Goal: Task Accomplishment & Management: Use online tool/utility

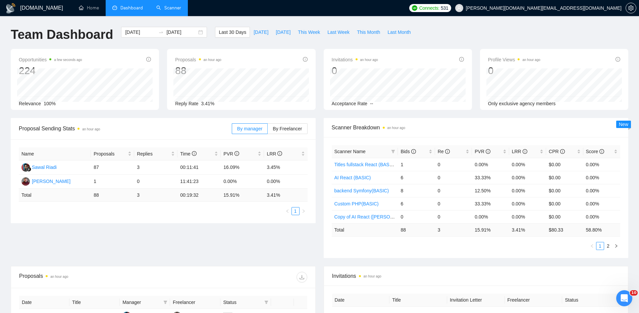
click at [170, 11] on link "Scanner" at bounding box center [168, 8] width 25 height 6
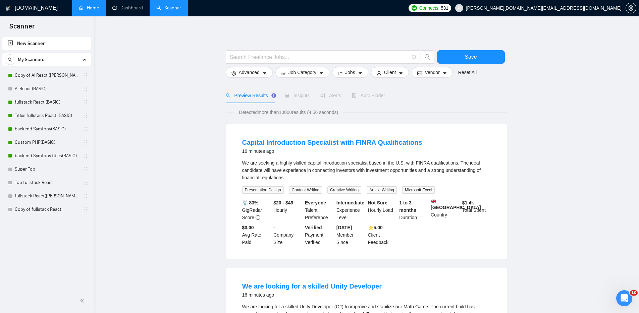
click at [92, 6] on link "Home" at bounding box center [89, 8] width 20 height 6
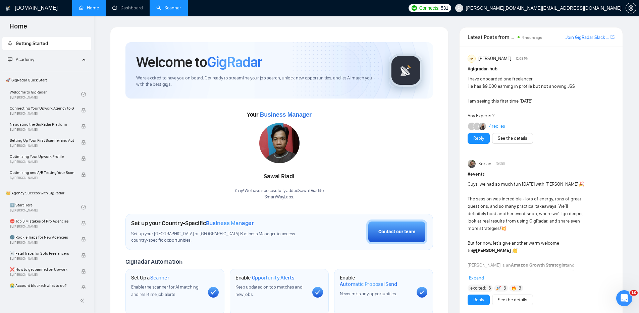
click at [22, 6] on h1 "[DOMAIN_NAME]" at bounding box center [36, 8] width 43 height 16
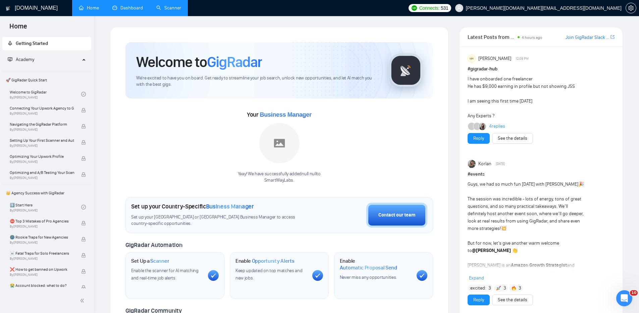
click at [129, 8] on link "Dashboard" at bounding box center [127, 8] width 31 height 6
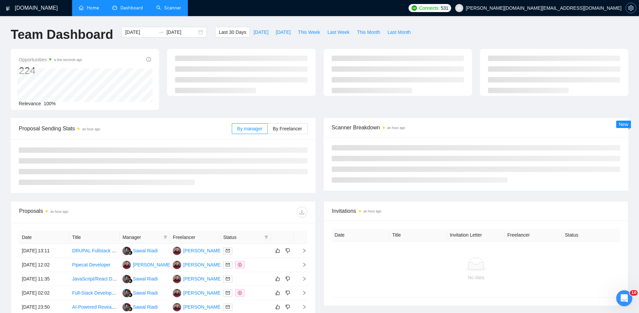
click at [633, 7] on icon "setting" at bounding box center [630, 7] width 5 height 5
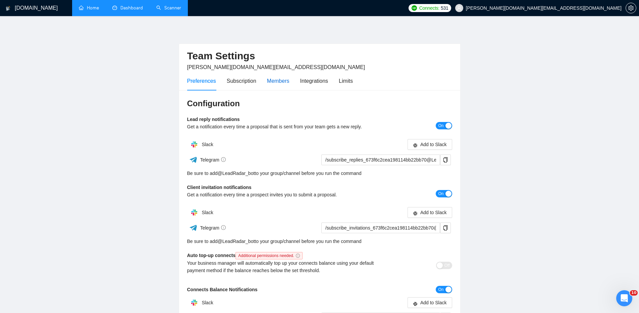
click at [279, 81] on div "Members" at bounding box center [278, 81] width 22 height 8
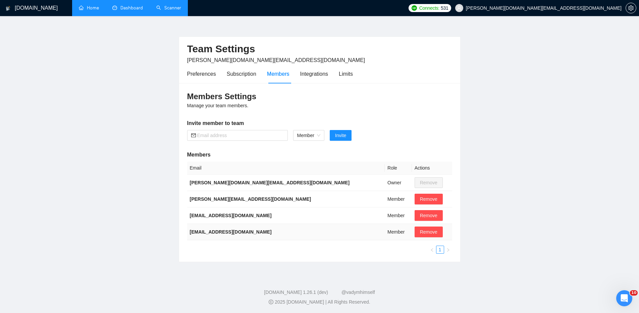
scroll to position [8, 0]
click at [320, 73] on div "Integrations" at bounding box center [314, 73] width 28 height 8
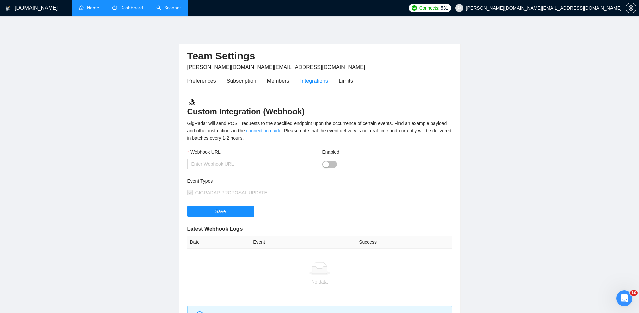
click at [132, 7] on link "Dashboard" at bounding box center [127, 8] width 31 height 6
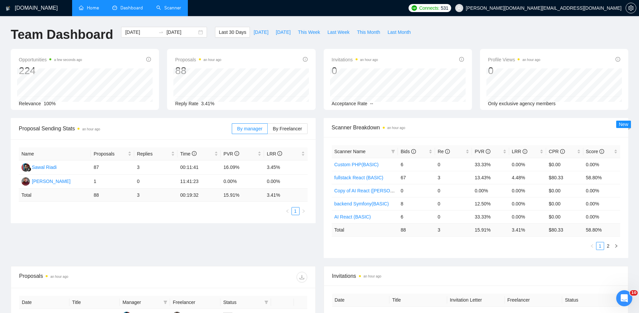
click at [175, 8] on link "Scanner" at bounding box center [168, 8] width 25 height 6
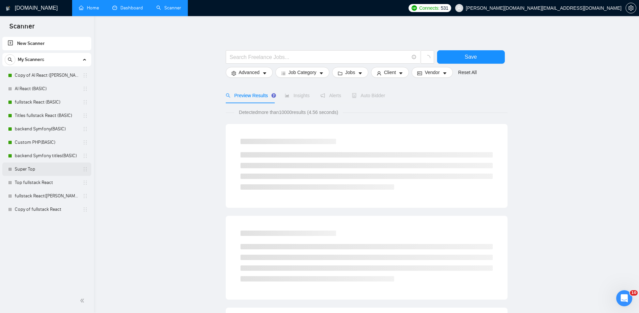
click at [30, 169] on link "Super Top" at bounding box center [47, 169] width 64 height 13
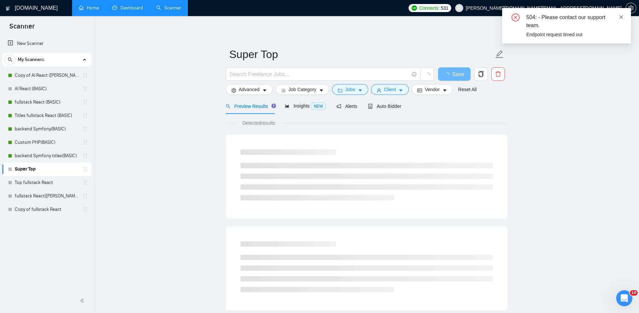
click at [622, 15] on icon "close" at bounding box center [621, 17] width 5 height 5
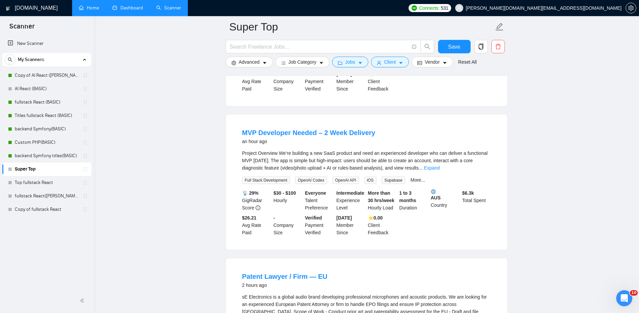
scroll to position [201, 0]
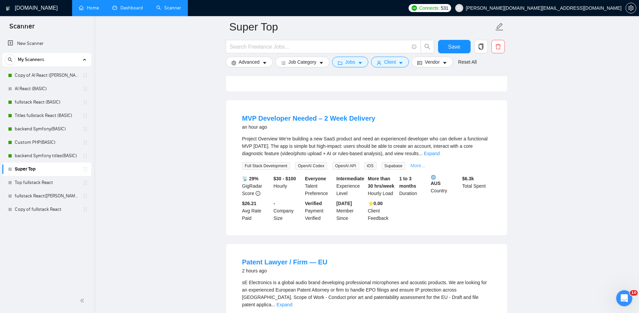
click at [425, 166] on link "More..." at bounding box center [418, 165] width 15 height 5
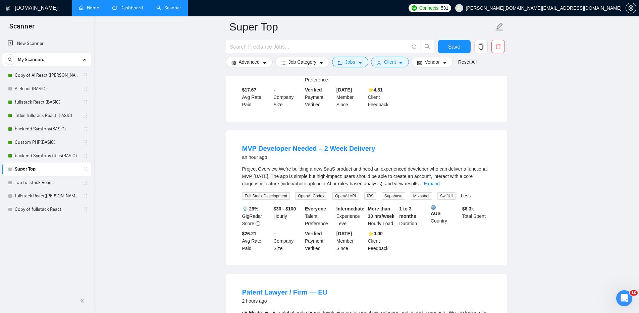
scroll to position [70, 0]
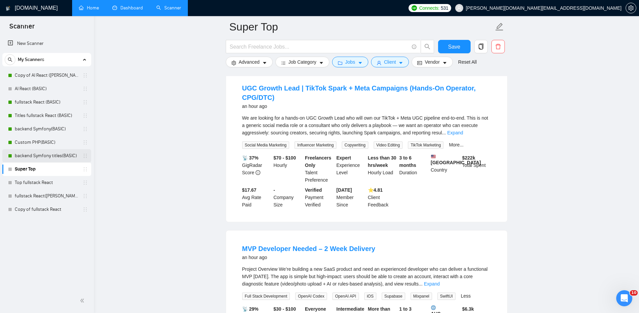
click at [37, 156] on link "backend Symfony titles(BASIC)" at bounding box center [47, 155] width 64 height 13
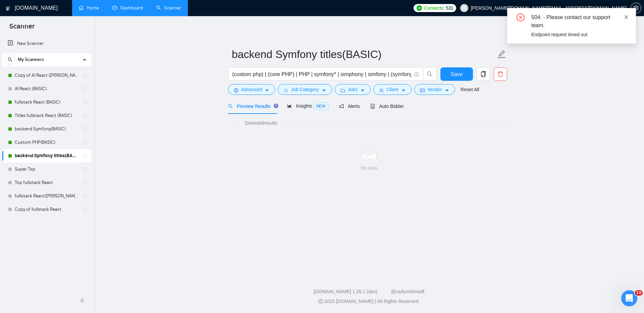
click at [626, 17] on icon "close" at bounding box center [627, 17] width 4 height 4
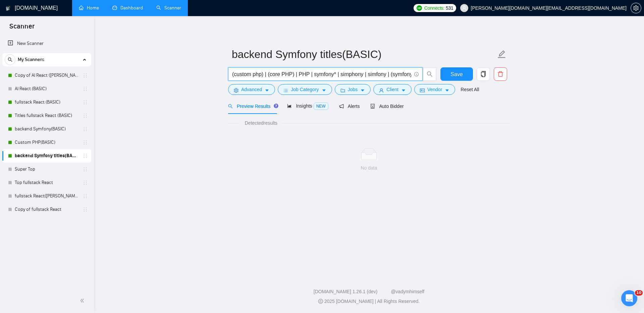
drag, startPoint x: 367, startPoint y: 74, endPoint x: 340, endPoint y: 74, distance: 27.2
click at [340, 74] on input "(custom php) | (core PHP) | PHP | symfony* | simphony | simfony | (symfony | sy…" at bounding box center [321, 74] width 179 height 8
click at [340, 75] on input "(custom php) | (core PHP) | PHP | symfony* | simphony | simfony | (symfony | sy…" at bounding box center [321, 74] width 179 height 8
paste input "| simphony"
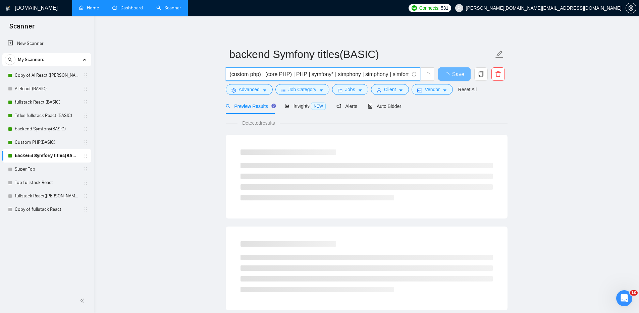
click at [346, 73] on input "(custom php) | (core PHP) | PHP | symfony* | simphony | simphony | simfony | (s…" at bounding box center [319, 74] width 179 height 8
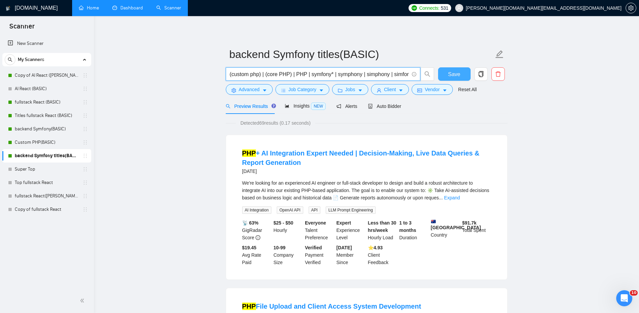
click at [460, 74] on button "Save" at bounding box center [454, 73] width 33 height 13
click at [460, 196] on link "Expand" at bounding box center [452, 197] width 16 height 5
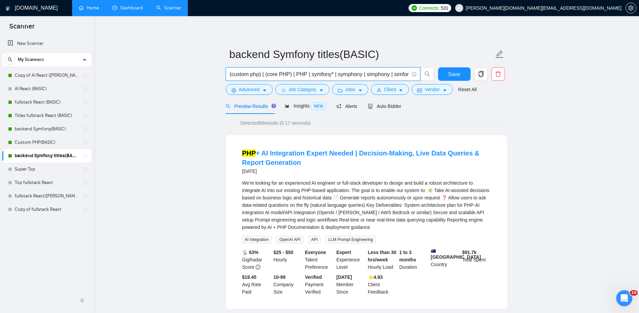
click at [312, 73] on input "(custom php) | (core PHP) | PHP | symfony* | symphony | simphony | simfony | (s…" at bounding box center [319, 74] width 179 height 8
click at [302, 73] on input "(custom php) | (core PHP) | PHP | symfony* | symphony | simphony | simfony | (s…" at bounding box center [319, 74] width 179 height 8
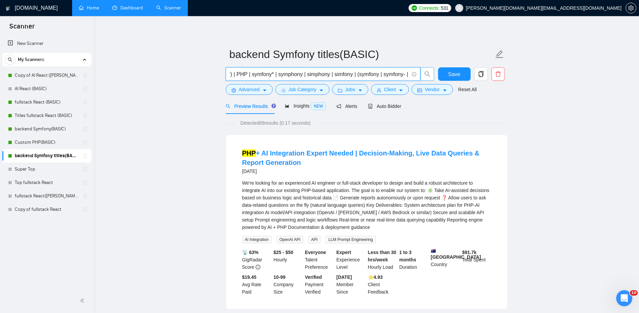
scroll to position [0, 87]
drag, startPoint x: 378, startPoint y: 74, endPoint x: 428, endPoint y: 76, distance: 50.4
click at [428, 76] on span "(custom php) | (core PHP) | PHP | symfony* | symphony | simphony | simfony | (s…" at bounding box center [330, 73] width 209 height 13
click at [331, 75] on input "(custom php) | (core PHP) | PHP | symfony* | symphony | simphony | simfony | (s…" at bounding box center [319, 74] width 179 height 8
click at [399, 74] on input "(custom php) | (core PHP) | PHP | symfony* | symphony | simphony | simfony | (s…" at bounding box center [319, 74] width 179 height 8
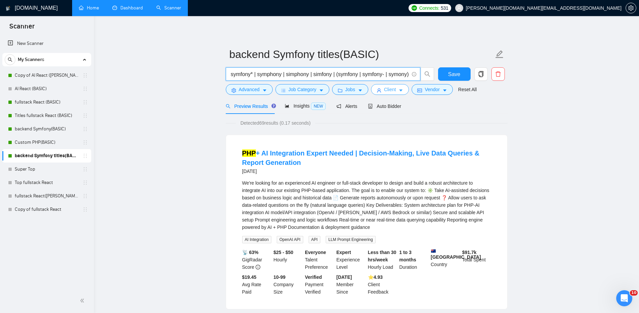
scroll to position [0, 86]
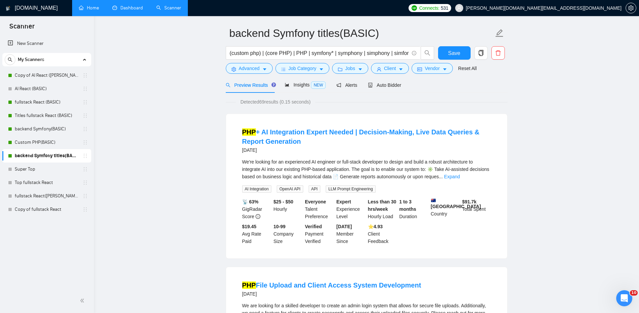
scroll to position [39, 0]
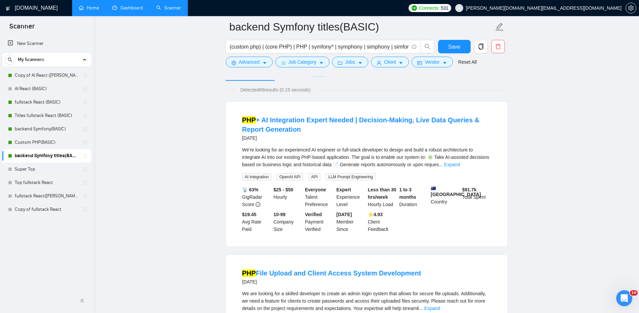
drag, startPoint x: 484, startPoint y: 164, endPoint x: 479, endPoint y: 166, distance: 4.8
click at [460, 165] on link "Expand" at bounding box center [452, 164] width 16 height 5
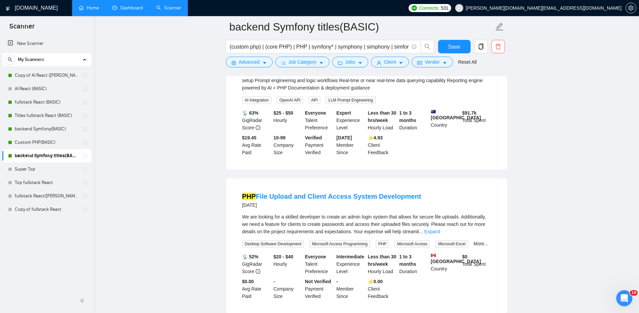
scroll to position [171, 0]
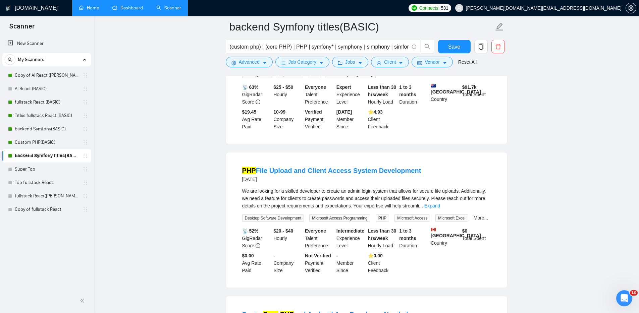
click at [440, 205] on link "Expand" at bounding box center [432, 205] width 16 height 5
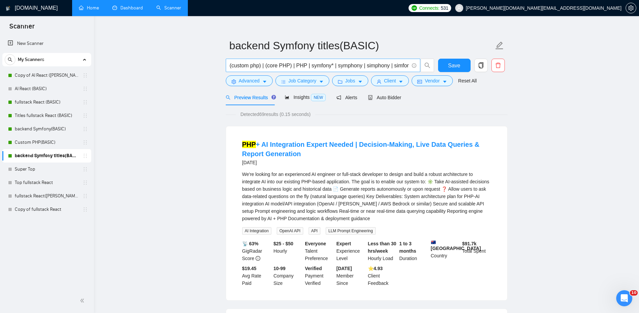
scroll to position [0, 0]
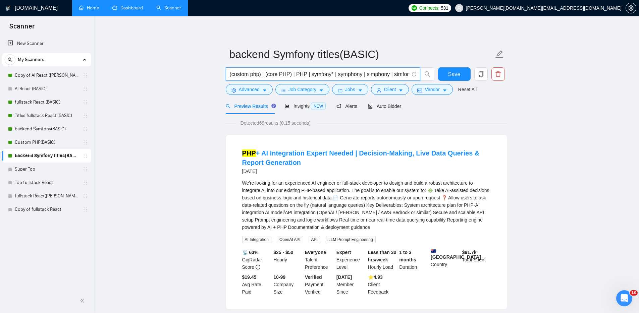
click at [306, 73] on input "(custom php) | (core PHP) | PHP | symfony* | symphony | simphony | simfony | (s…" at bounding box center [319, 74] width 179 height 8
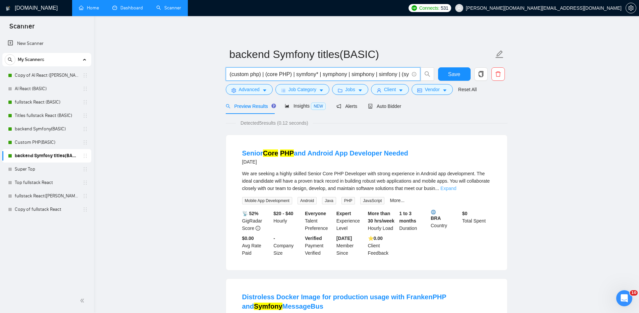
click at [456, 189] on link "Expand" at bounding box center [449, 188] width 16 height 5
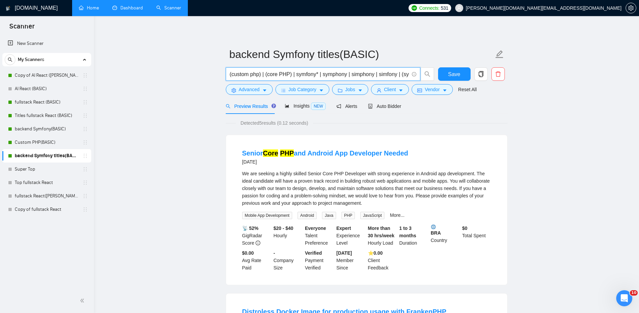
drag, startPoint x: 298, startPoint y: 73, endPoint x: 225, endPoint y: 76, distance: 72.5
click at [224, 75] on div "(custom php) | (core PHP) | symfony* | symphony | simphony | simfony | (symfony…" at bounding box center [329, 75] width 211 height 17
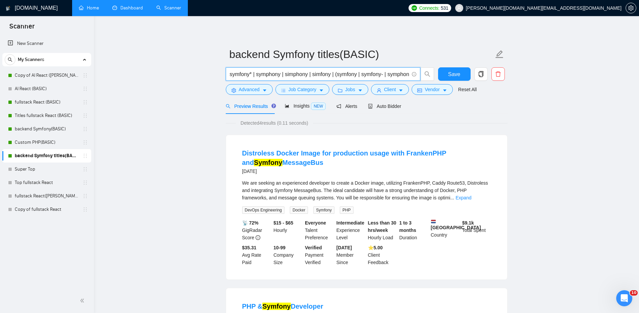
type input "symfony* | symphony | simphony | simfony | (symfony | symfony- | symphony)"
click at [451, 74] on span "Save" at bounding box center [454, 74] width 12 height 8
click at [134, 8] on link "Dashboard" at bounding box center [127, 8] width 31 height 6
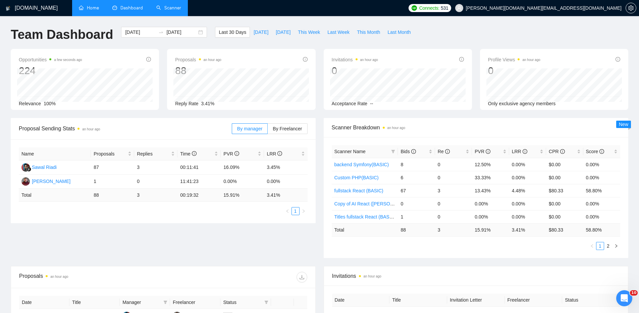
click at [168, 9] on link "Scanner" at bounding box center [168, 8] width 25 height 6
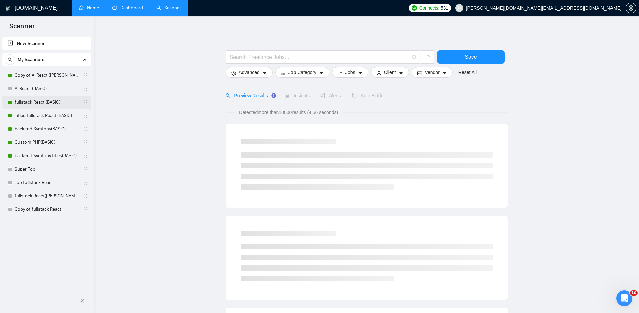
click at [36, 101] on link "fullstack React (BASIC)" at bounding box center [47, 102] width 64 height 13
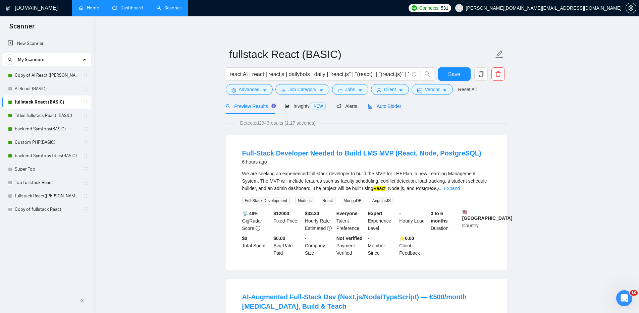
drag, startPoint x: 399, startPoint y: 106, endPoint x: 428, endPoint y: 118, distance: 31.1
click at [399, 106] on span "Auto Bidder" at bounding box center [384, 106] width 33 height 5
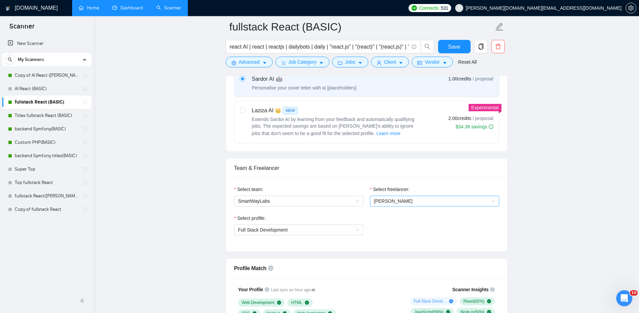
scroll to position [336, 0]
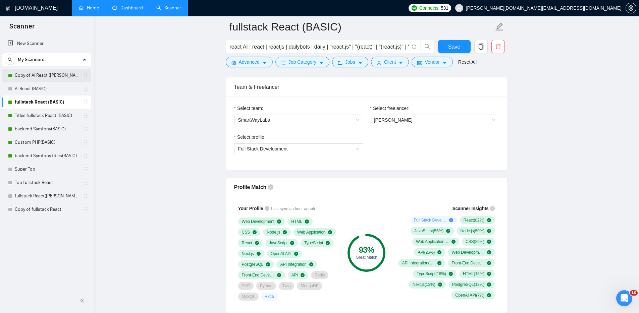
click at [32, 76] on link "Copy of AI React (MICHAEL)" at bounding box center [47, 75] width 64 height 13
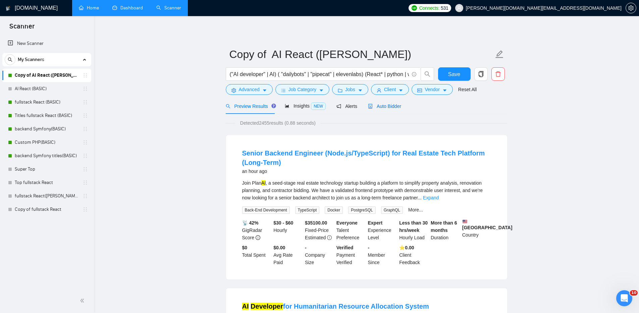
click at [397, 108] on span "Auto Bidder" at bounding box center [384, 106] width 33 height 5
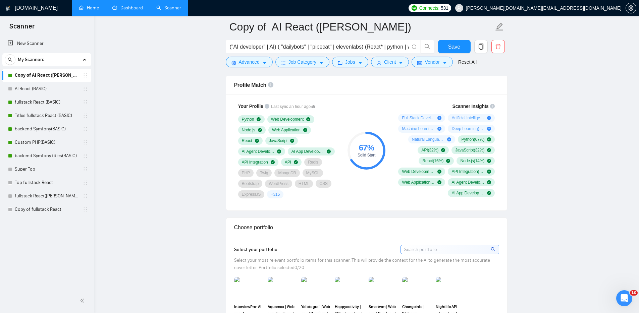
scroll to position [437, 0]
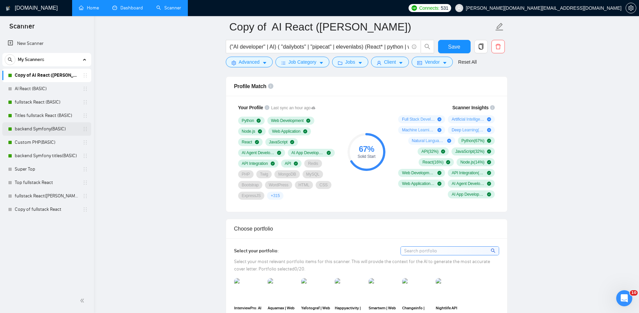
click at [39, 128] on link "backend Symfony(BASIC)" at bounding box center [47, 128] width 64 height 13
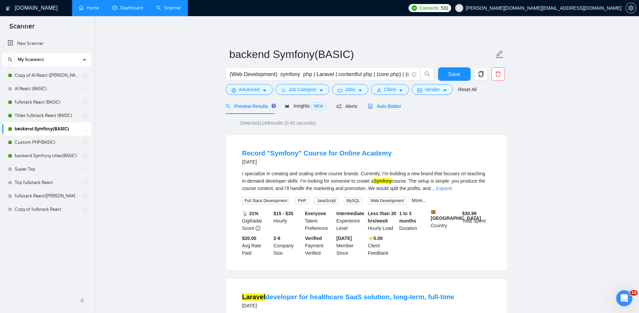
click at [393, 107] on span "Auto Bidder" at bounding box center [384, 106] width 33 height 5
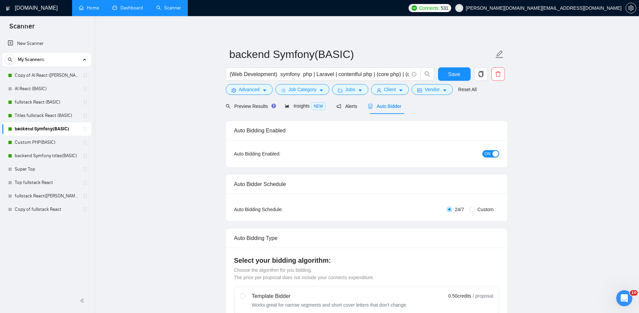
checkbox input "true"
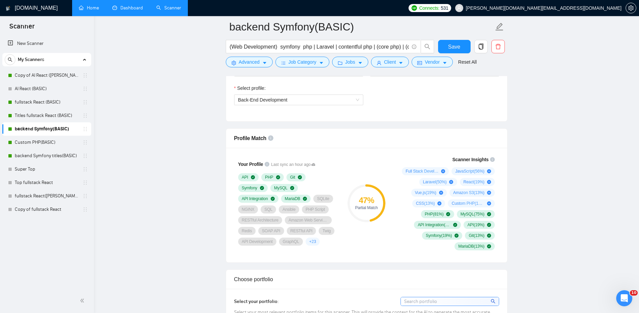
scroll to position [385, 0]
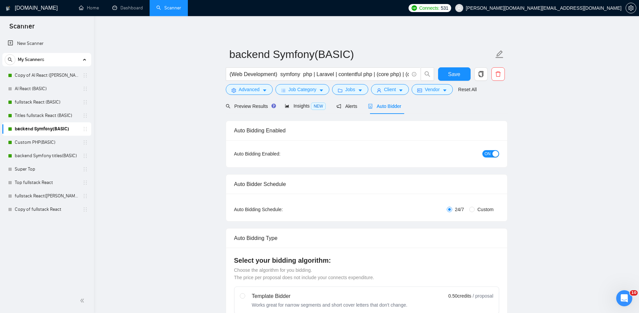
click at [16, 6] on h1 "[DOMAIN_NAME]" at bounding box center [36, 8] width 43 height 16
